Goal: Transaction & Acquisition: Purchase product/service

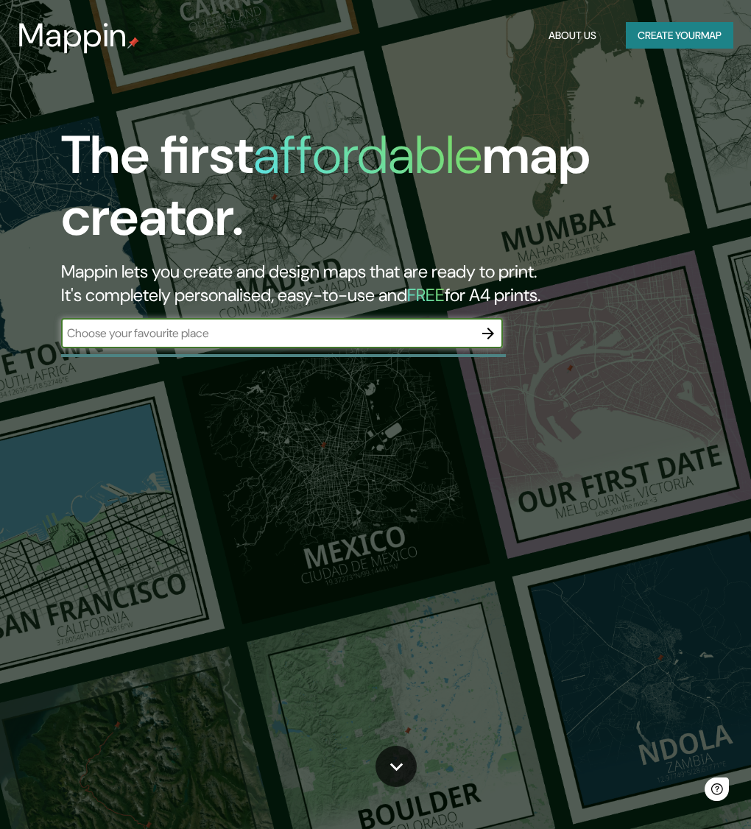
click at [219, 336] on input "text" at bounding box center [267, 333] width 412 height 17
click at [487, 335] on icon "button" at bounding box center [488, 334] width 18 height 18
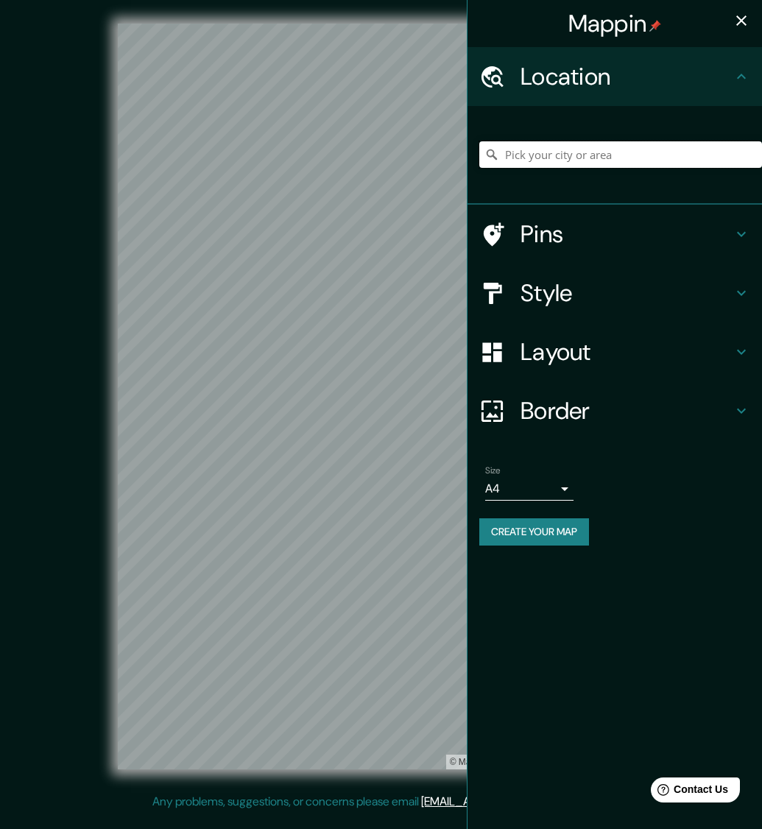
click at [565, 153] on input "Pick your city or area" at bounding box center [620, 154] width 283 height 27
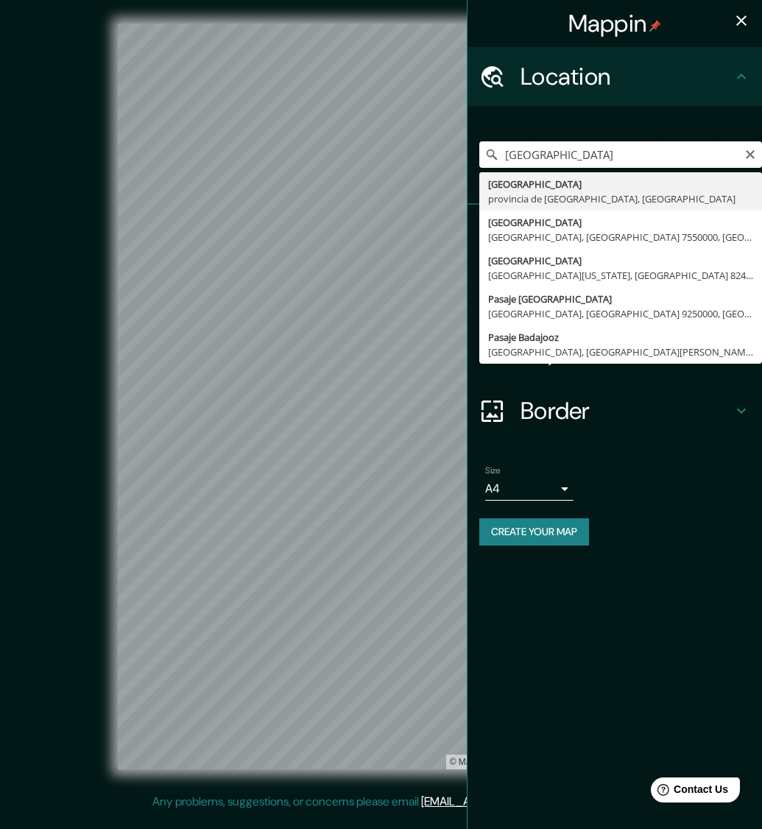
click at [580, 158] on input "[GEOGRAPHIC_DATA]" at bounding box center [620, 154] width 283 height 27
drag, startPoint x: 648, startPoint y: 155, endPoint x: 469, endPoint y: 164, distance: 179.1
click at [472, 165] on div "recinto ferial badajoz [GEOGRAPHIC_DATA] [PERSON_NAME], [GEOGRAPHIC_DATA], [GEO…" at bounding box center [614, 155] width 294 height 99
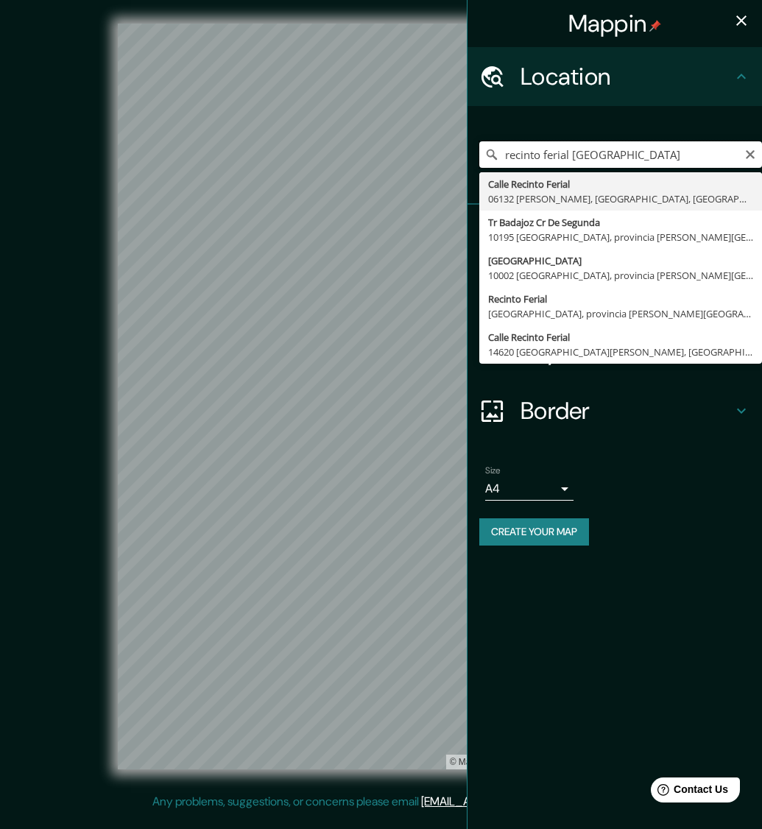
click at [451, 139] on div "Mappin Location recinto ferial [GEOGRAPHIC_DATA] [GEOGRAPHIC_DATA] [PERSON_NAME…" at bounding box center [381, 408] width 762 height 816
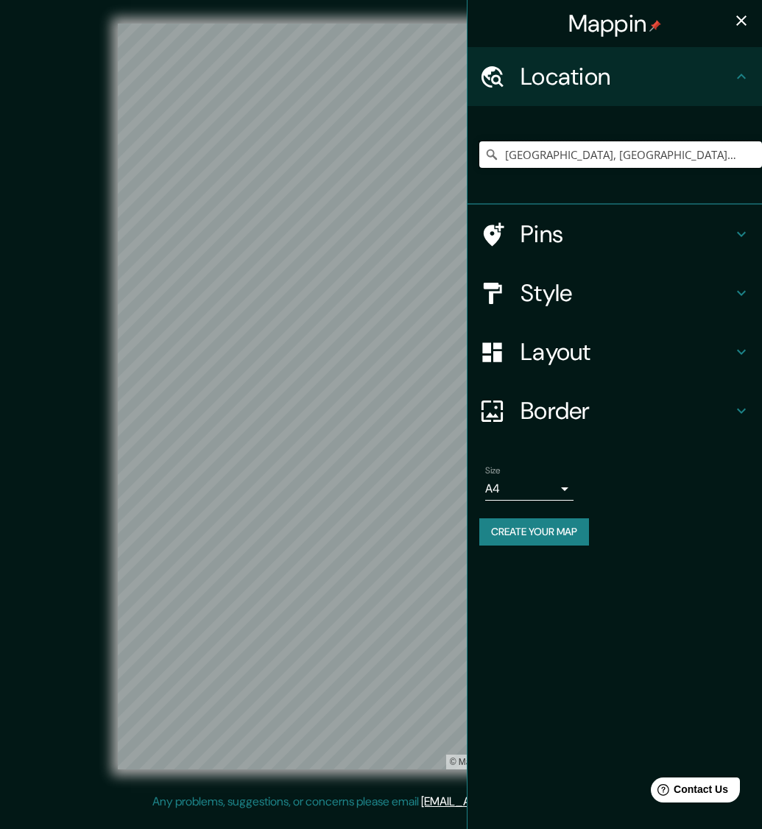
type input "[GEOGRAPHIC_DATA], [GEOGRAPHIC_DATA], [GEOGRAPHIC_DATA]"
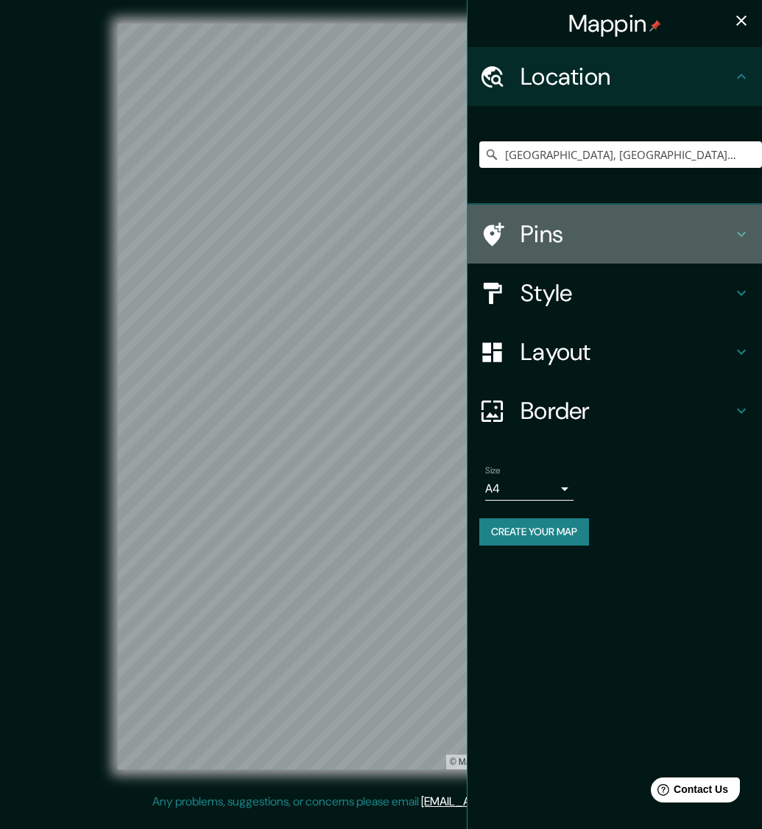
click at [732, 233] on icon at bounding box center [741, 234] width 18 height 18
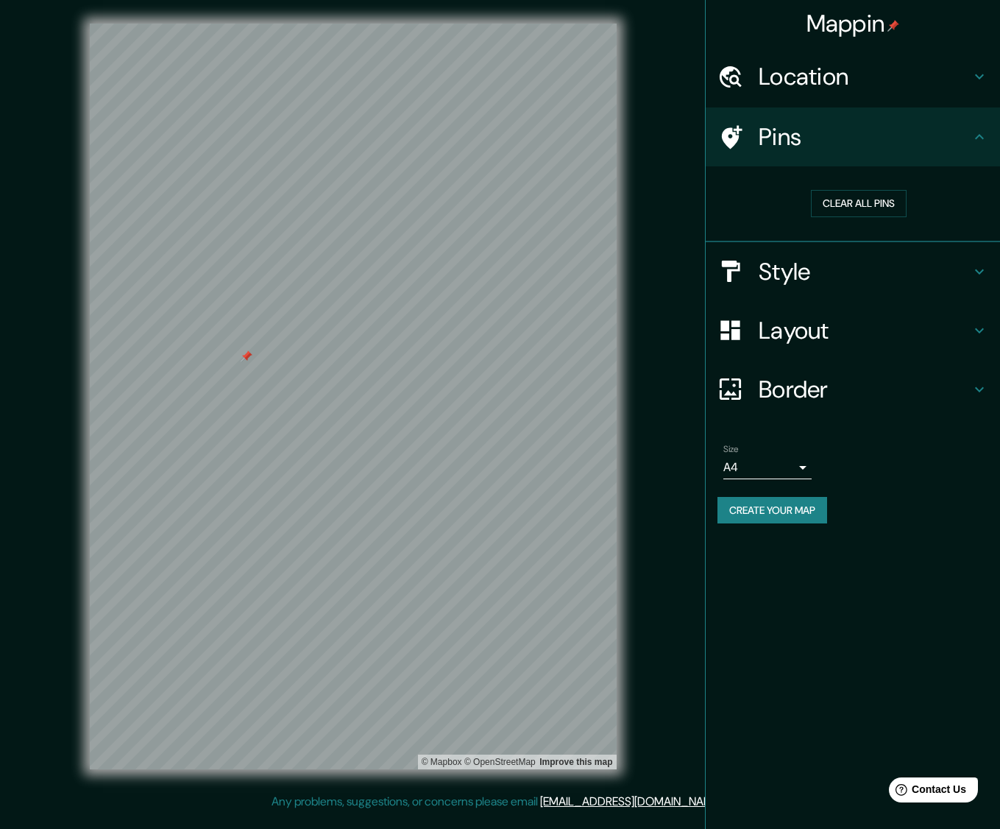
click at [247, 358] on div at bounding box center [247, 356] width 12 height 12
click at [750, 273] on h4 "Style" at bounding box center [865, 271] width 212 height 29
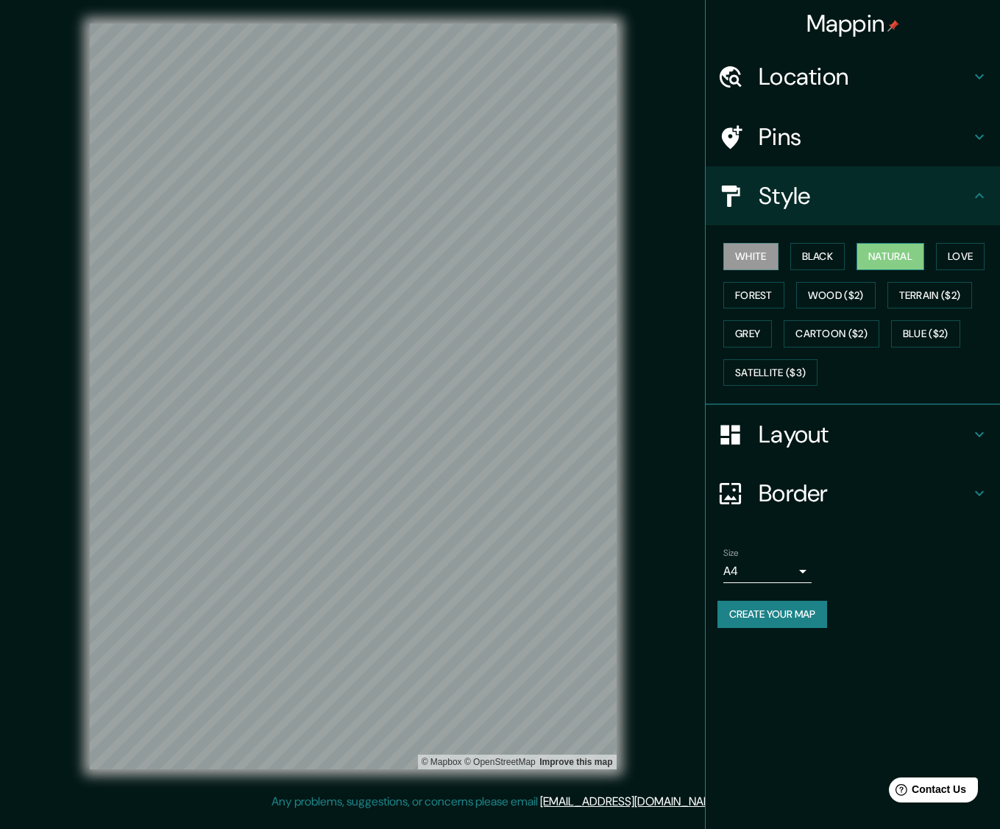
click at [750, 261] on button "Natural" at bounding box center [891, 256] width 68 height 27
click at [750, 300] on button "Forest" at bounding box center [754, 295] width 61 height 27
click at [750, 300] on button "Wood ($2)" at bounding box center [837, 295] width 80 height 27
click at [750, 298] on button "Terrain ($2)" at bounding box center [930, 295] width 85 height 27
click at [750, 337] on button "Grey" at bounding box center [748, 333] width 49 height 27
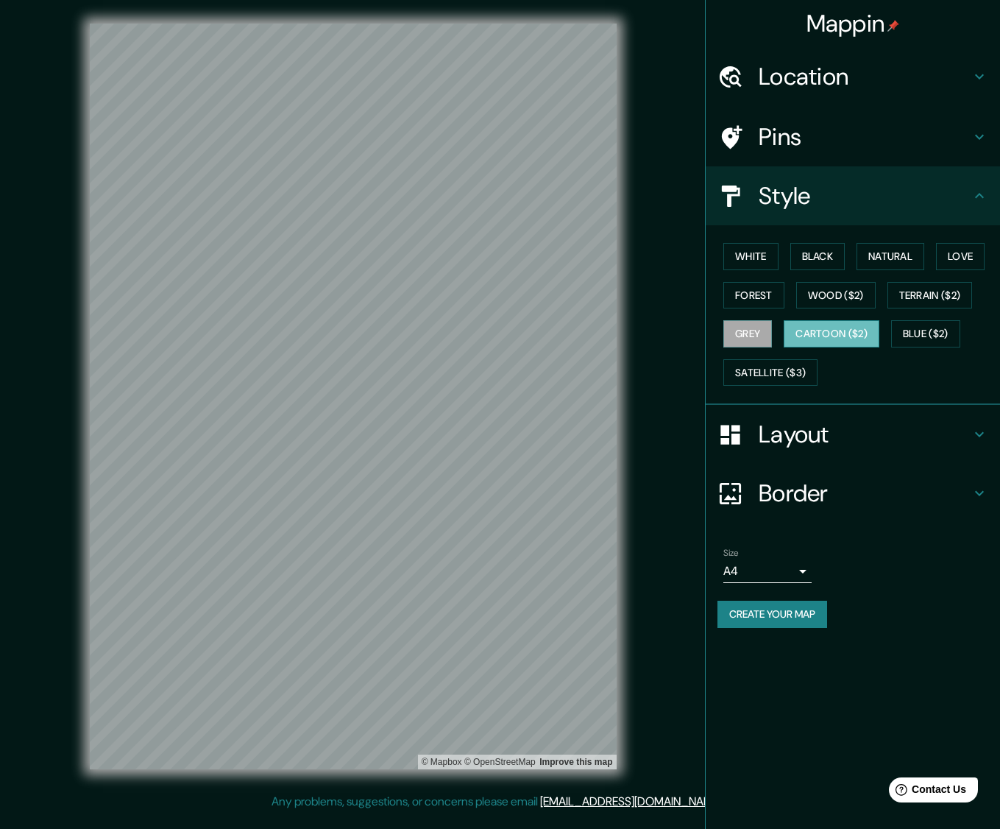
click at [750, 335] on button "Cartoon ($2)" at bounding box center [832, 333] width 96 height 27
click at [750, 333] on button "Blue ($2)" at bounding box center [925, 333] width 69 height 27
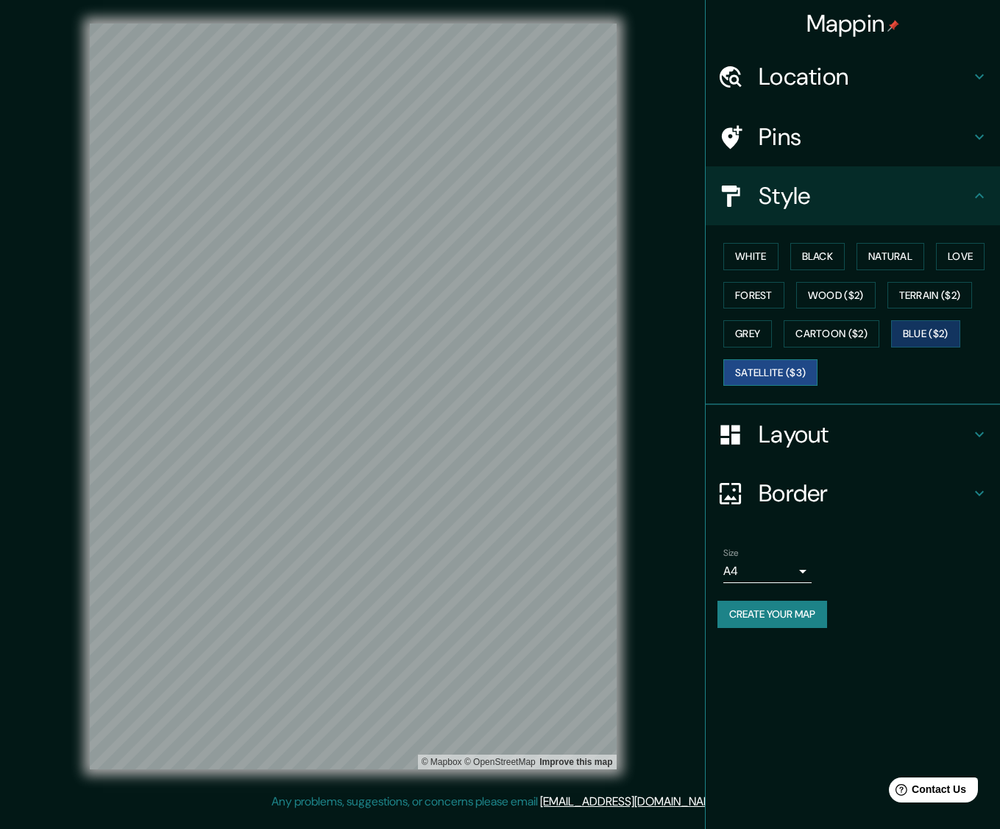
click at [750, 375] on button "Satellite ($3)" at bounding box center [771, 372] width 94 height 27
click at [750, 250] on button "Love" at bounding box center [960, 256] width 49 height 27
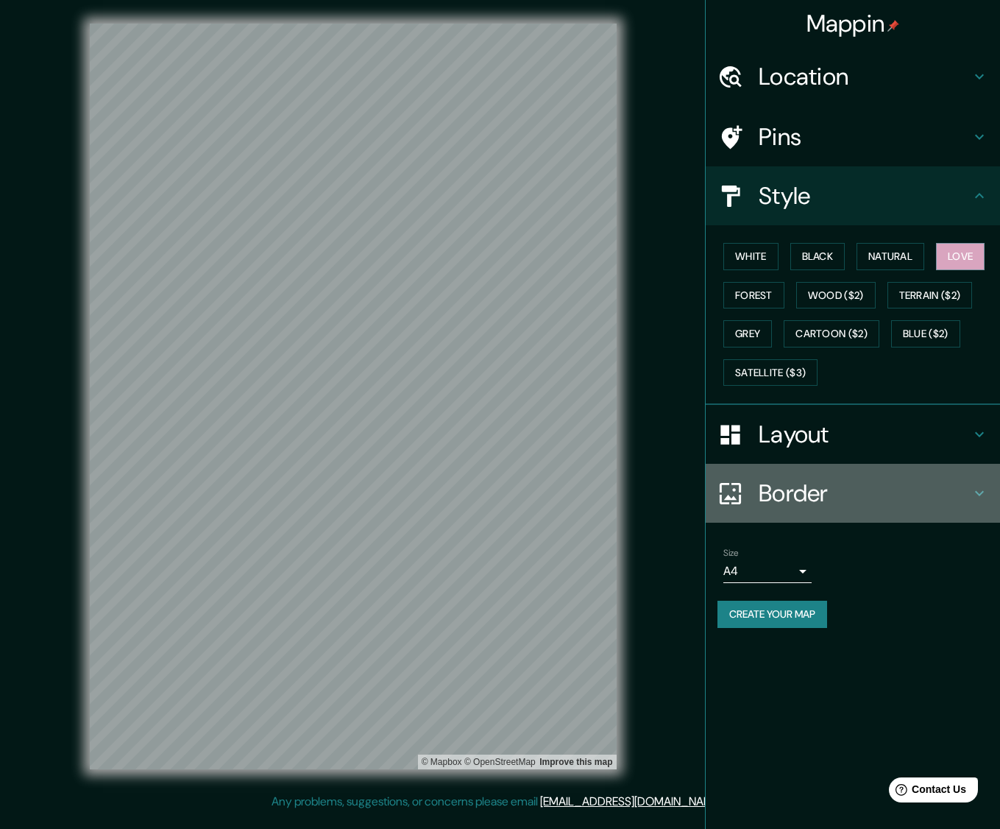
click at [744, 498] on div at bounding box center [738, 494] width 41 height 26
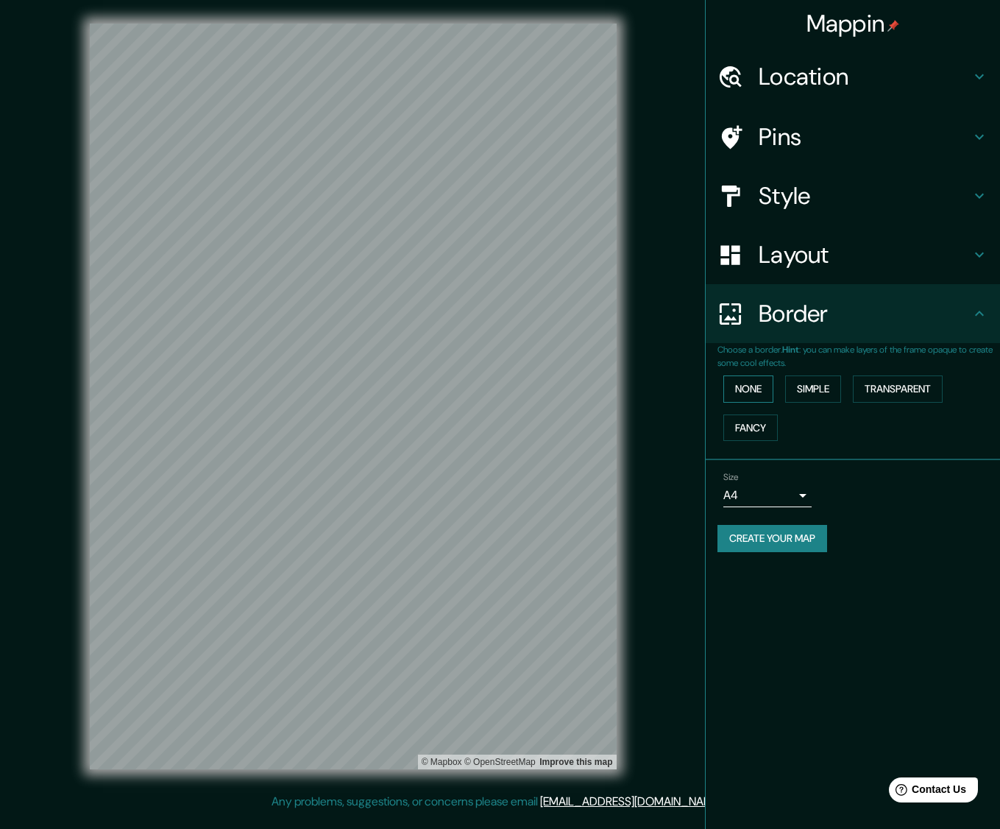
click at [750, 395] on button "None" at bounding box center [749, 388] width 50 height 27
click at [750, 397] on button "Simple" at bounding box center [813, 388] width 56 height 27
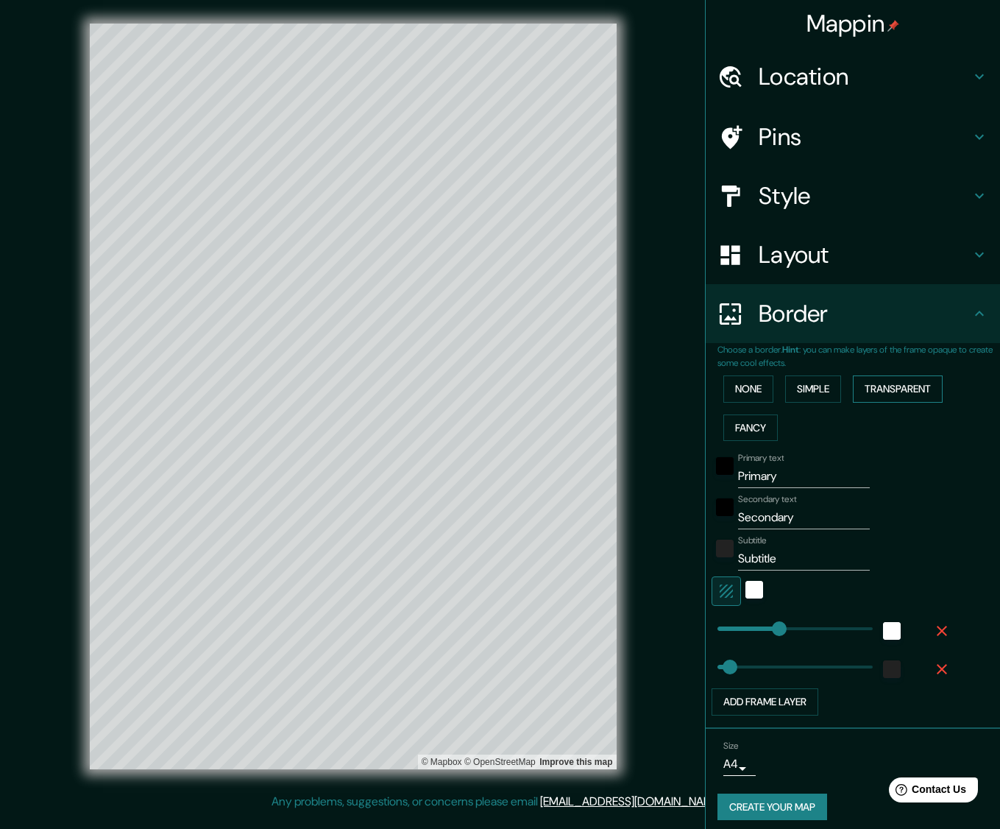
click at [750, 392] on button "Transparent" at bounding box center [898, 388] width 90 height 27
click at [735, 428] on button "Fancy" at bounding box center [751, 427] width 54 height 27
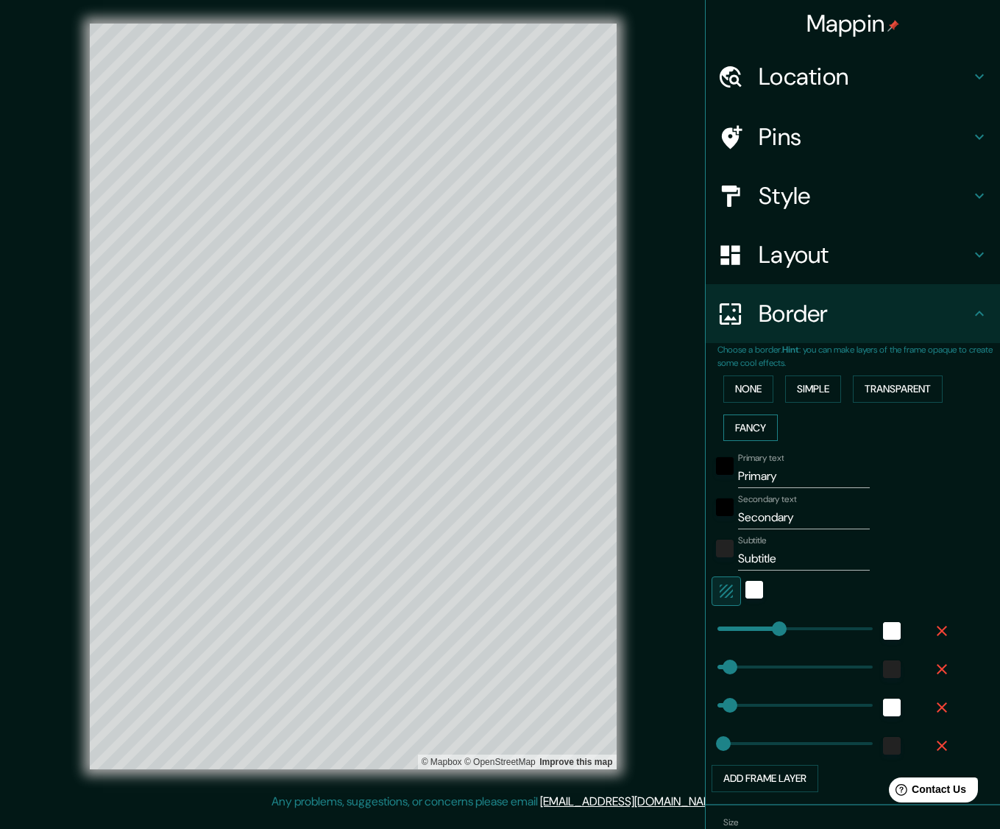
click at [750, 427] on button "Fancy" at bounding box center [751, 427] width 54 height 27
type input "286"
type input "57"
type input "29"
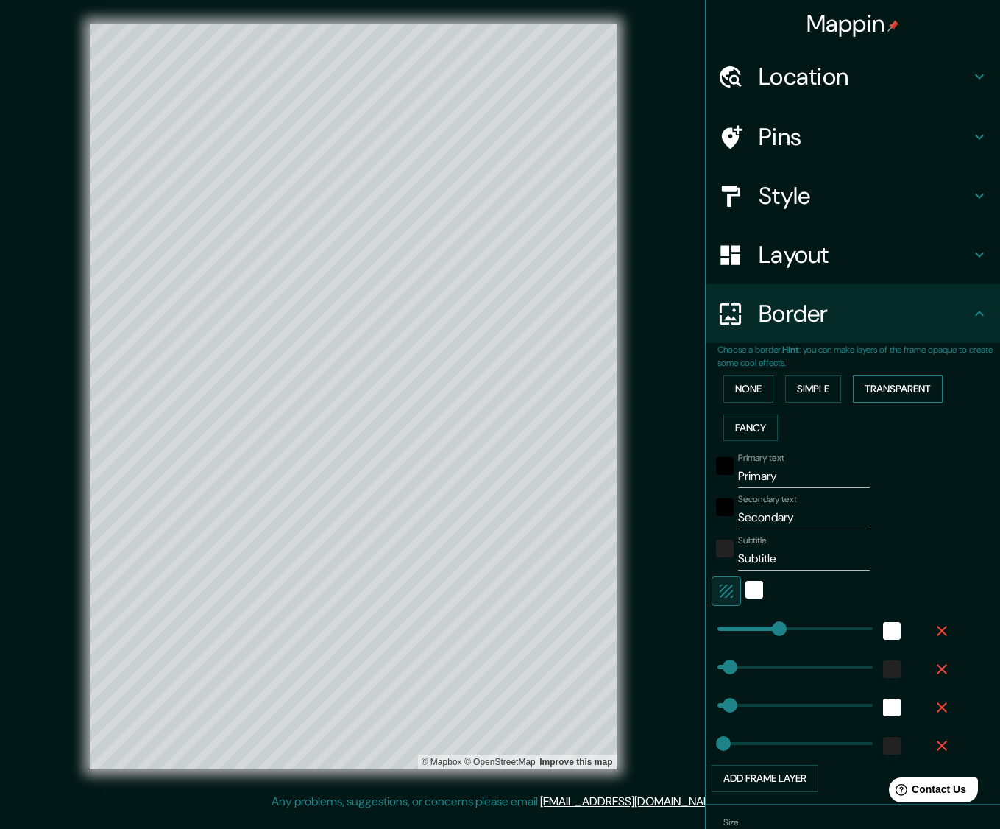
click at [750, 384] on button "Transparent" at bounding box center [898, 388] width 90 height 27
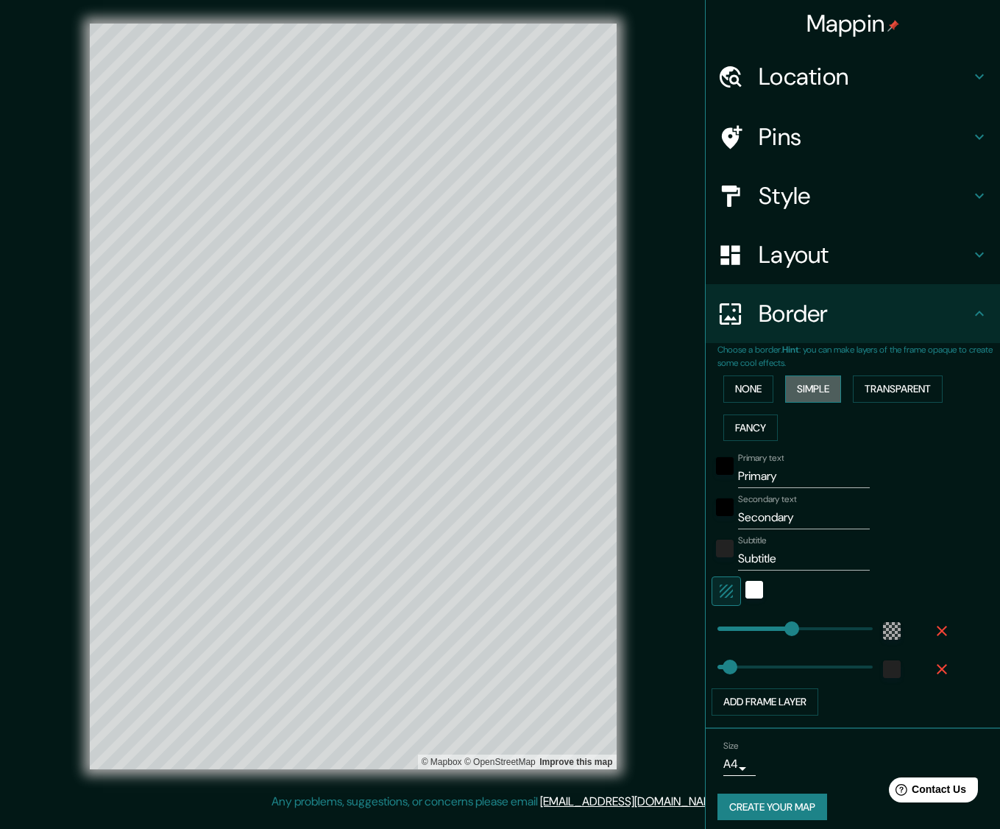
click at [750, 384] on button "Simple" at bounding box center [813, 388] width 56 height 27
click at [738, 390] on button "None" at bounding box center [749, 388] width 50 height 27
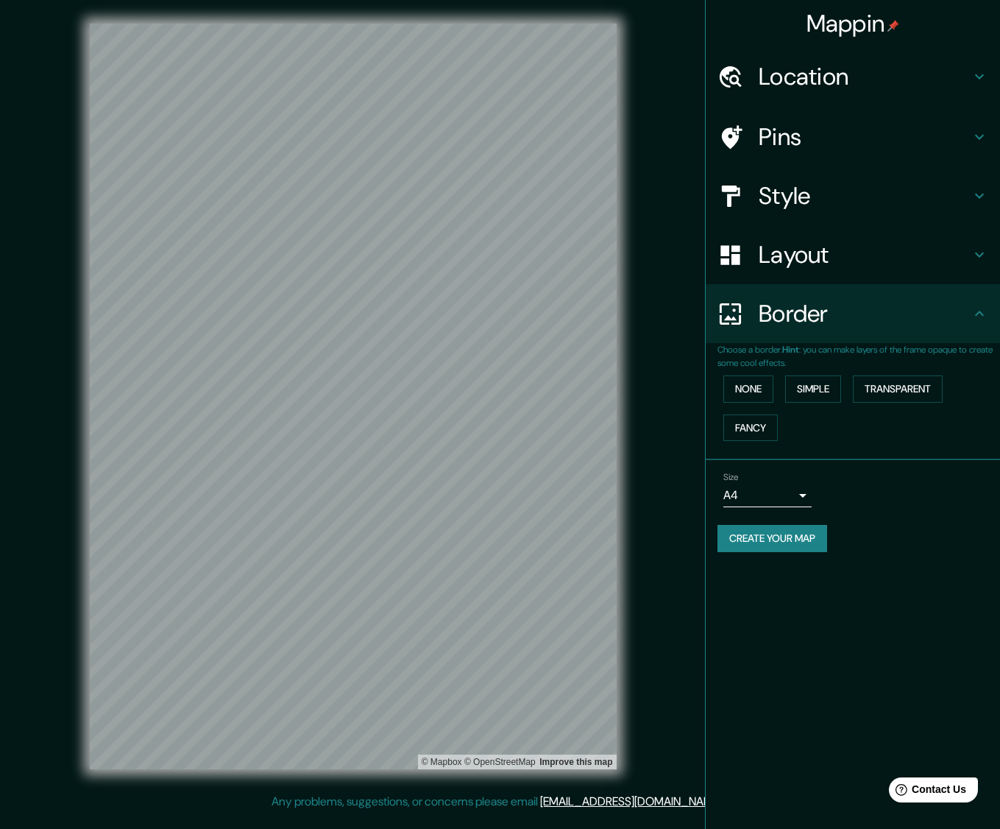
click at [750, 542] on button "Create your map" at bounding box center [773, 538] width 110 height 27
